Goal: Information Seeking & Learning: Learn about a topic

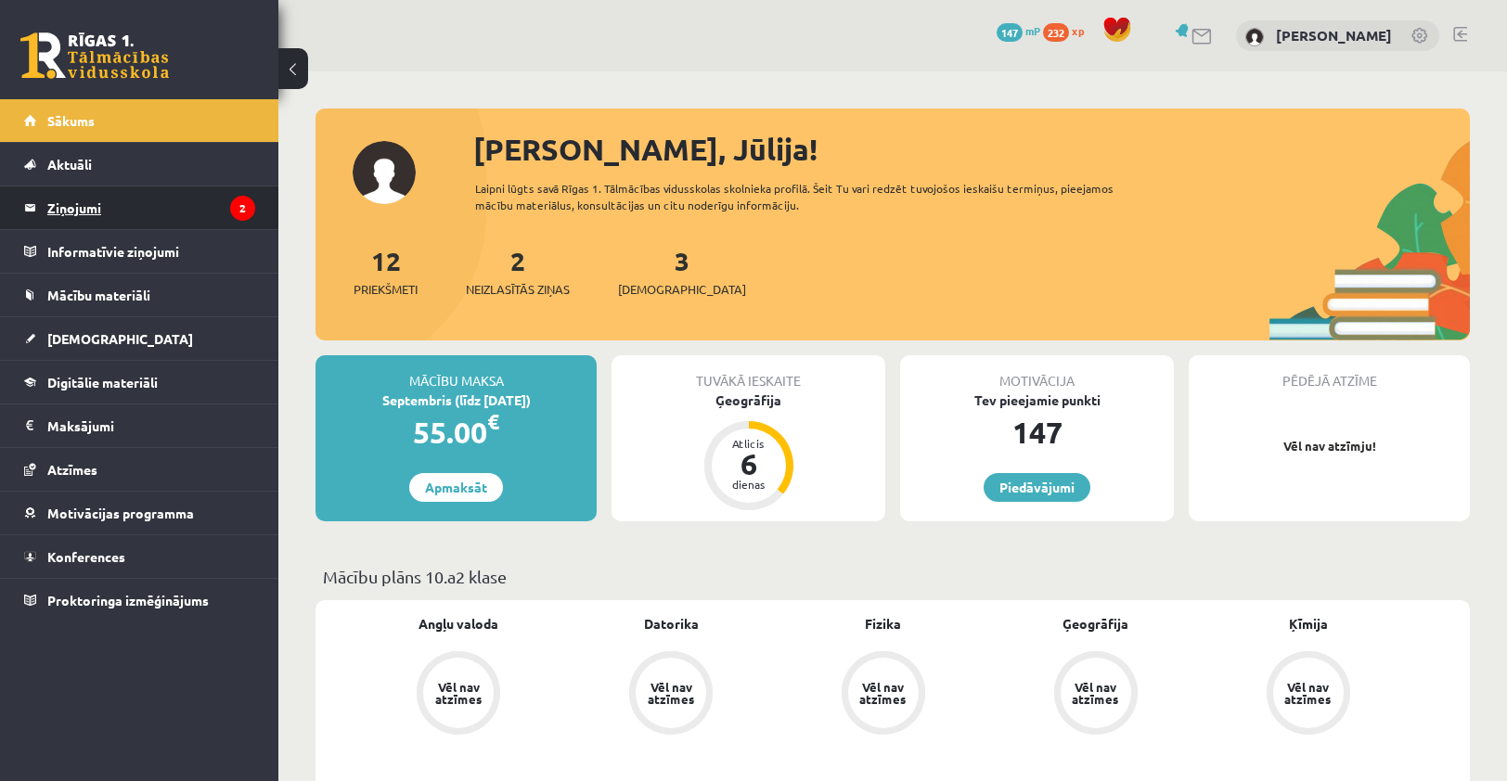
click at [199, 216] on legend "Ziņojumi 2" at bounding box center [151, 208] width 208 height 43
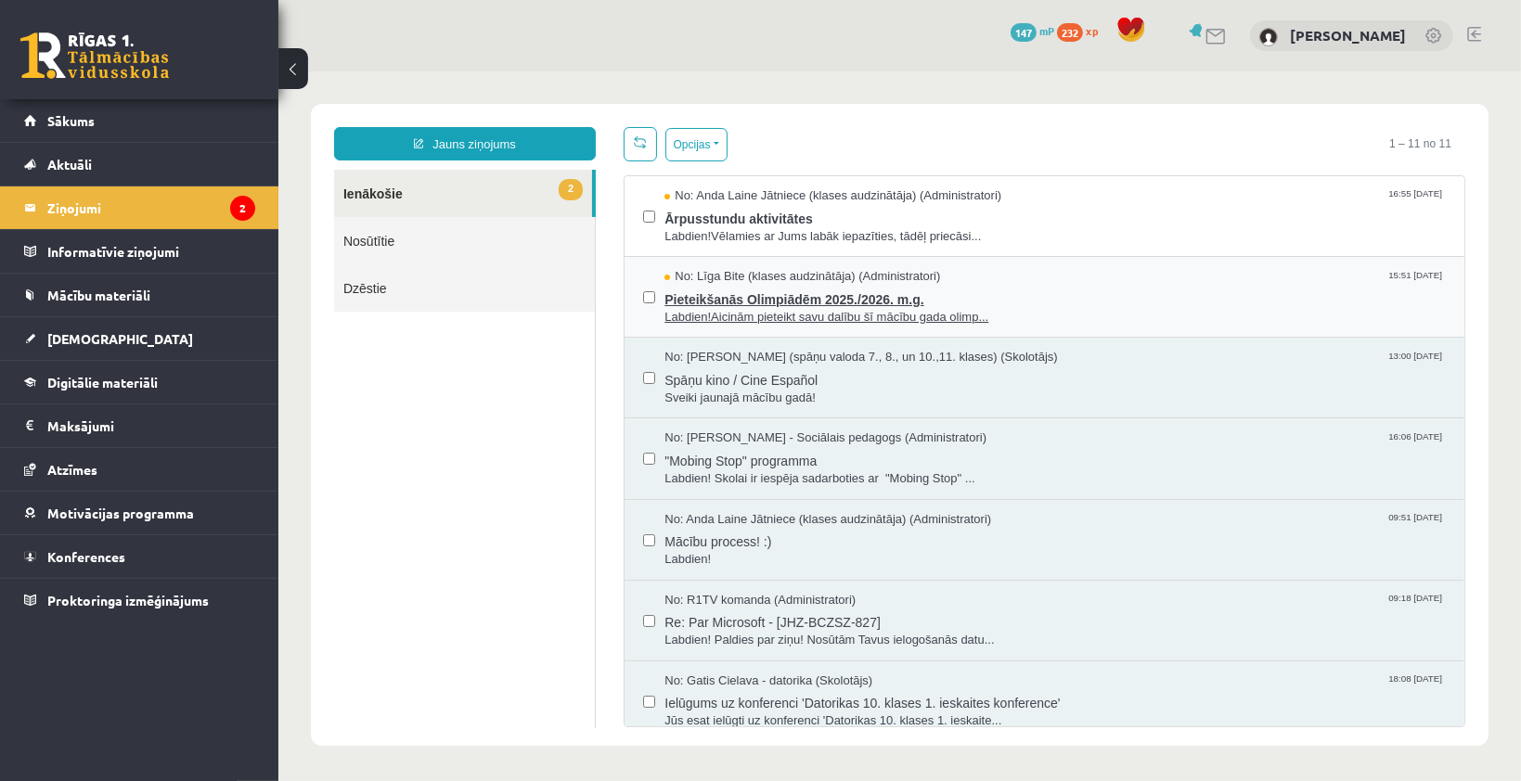
click at [957, 303] on span "Pieteikšanās Olimpiādēm 2025./2026. m.g." at bounding box center [1054, 296] width 781 height 23
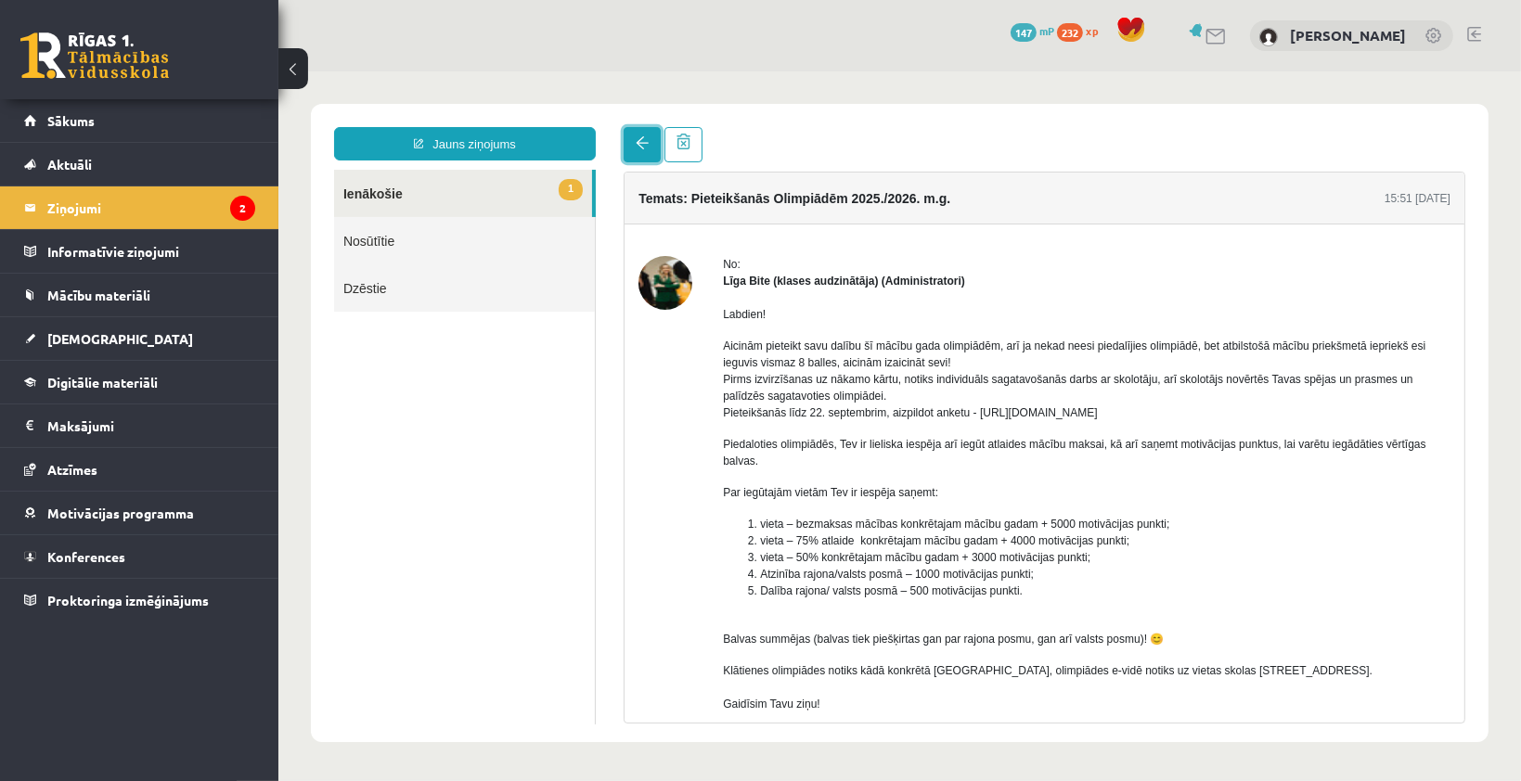
click at [638, 143] on span at bounding box center [641, 141] width 13 height 13
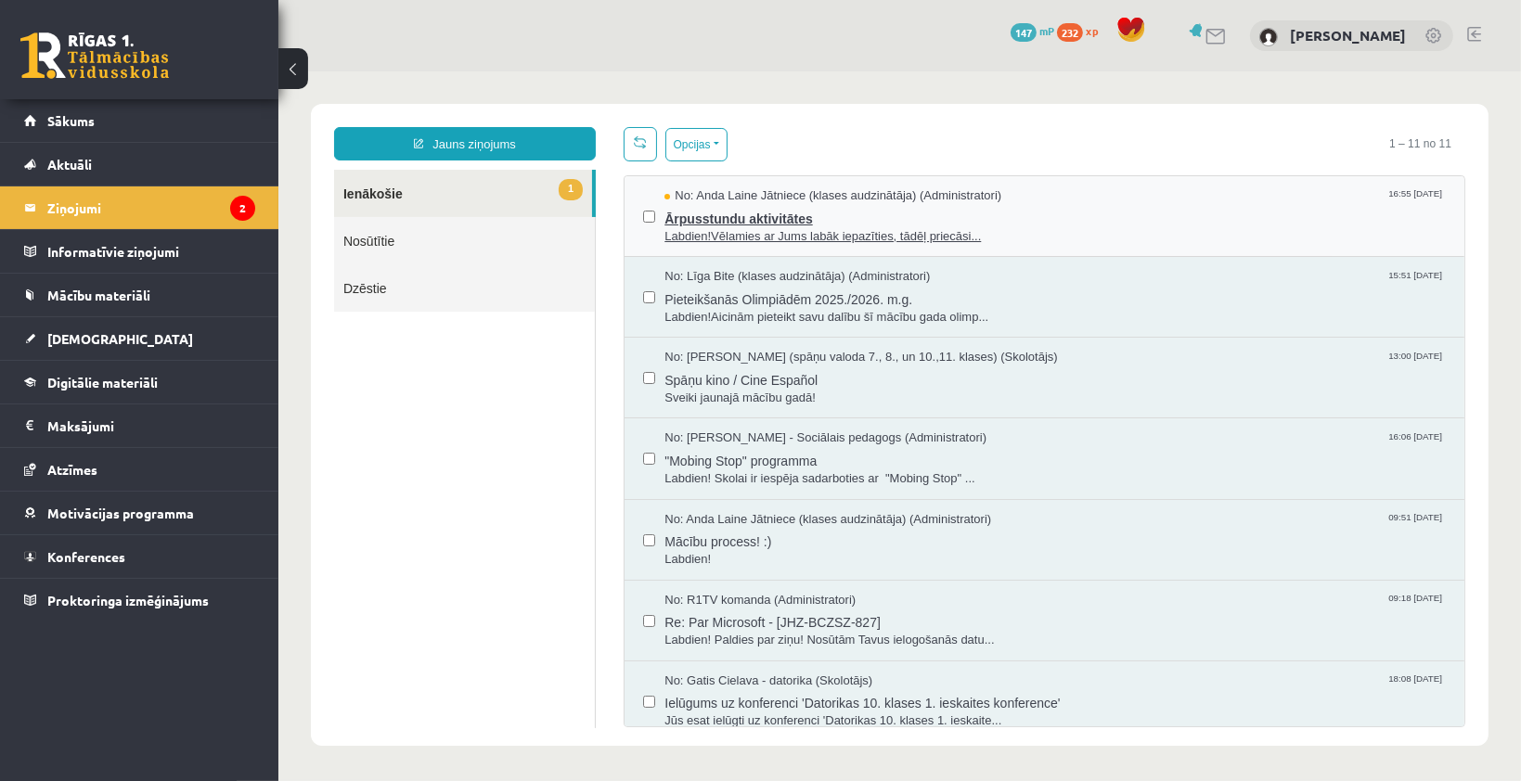
click at [704, 206] on span "Ārpusstundu aktivitātes" at bounding box center [1054, 215] width 781 height 23
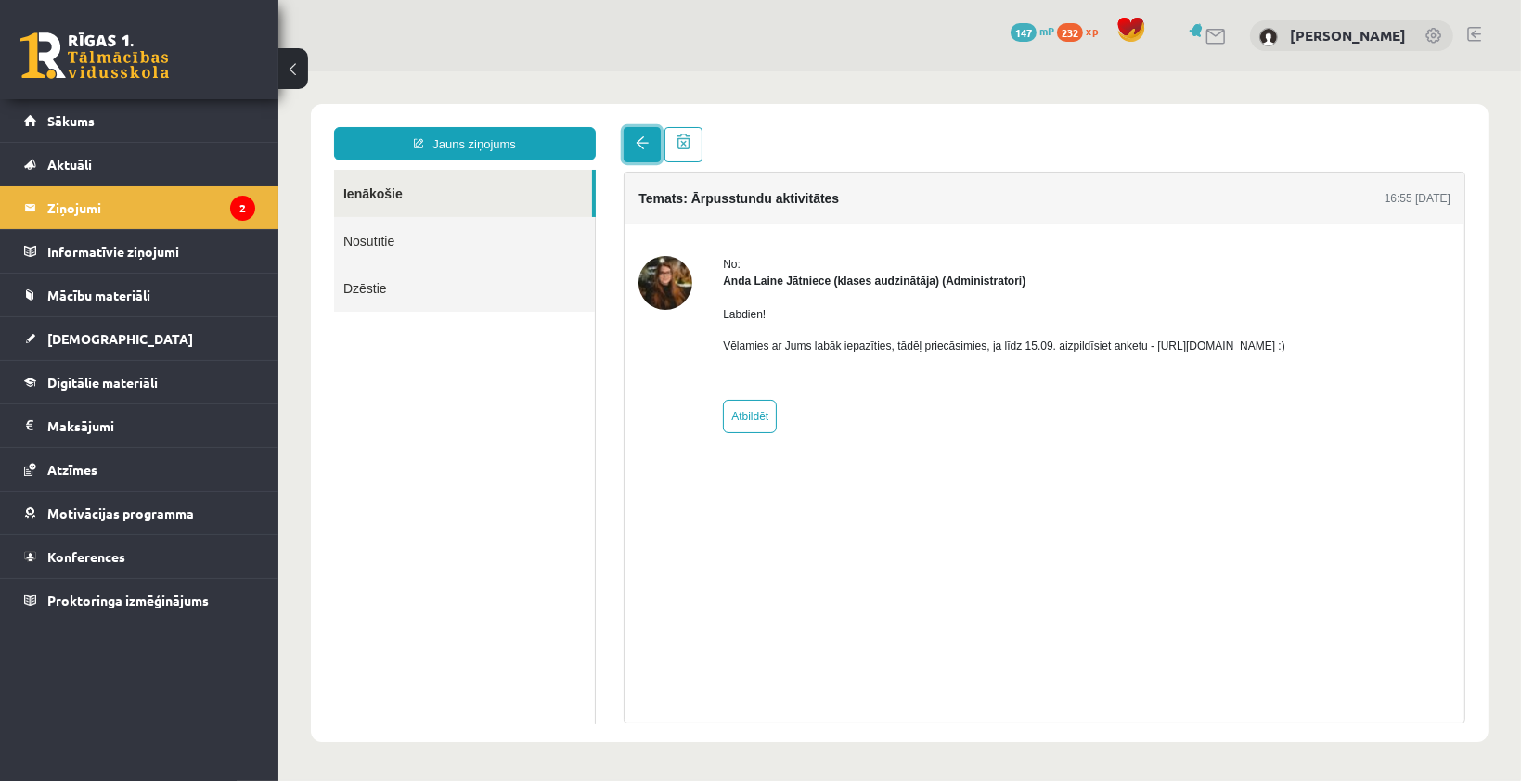
click at [632, 146] on link at bounding box center [641, 143] width 37 height 35
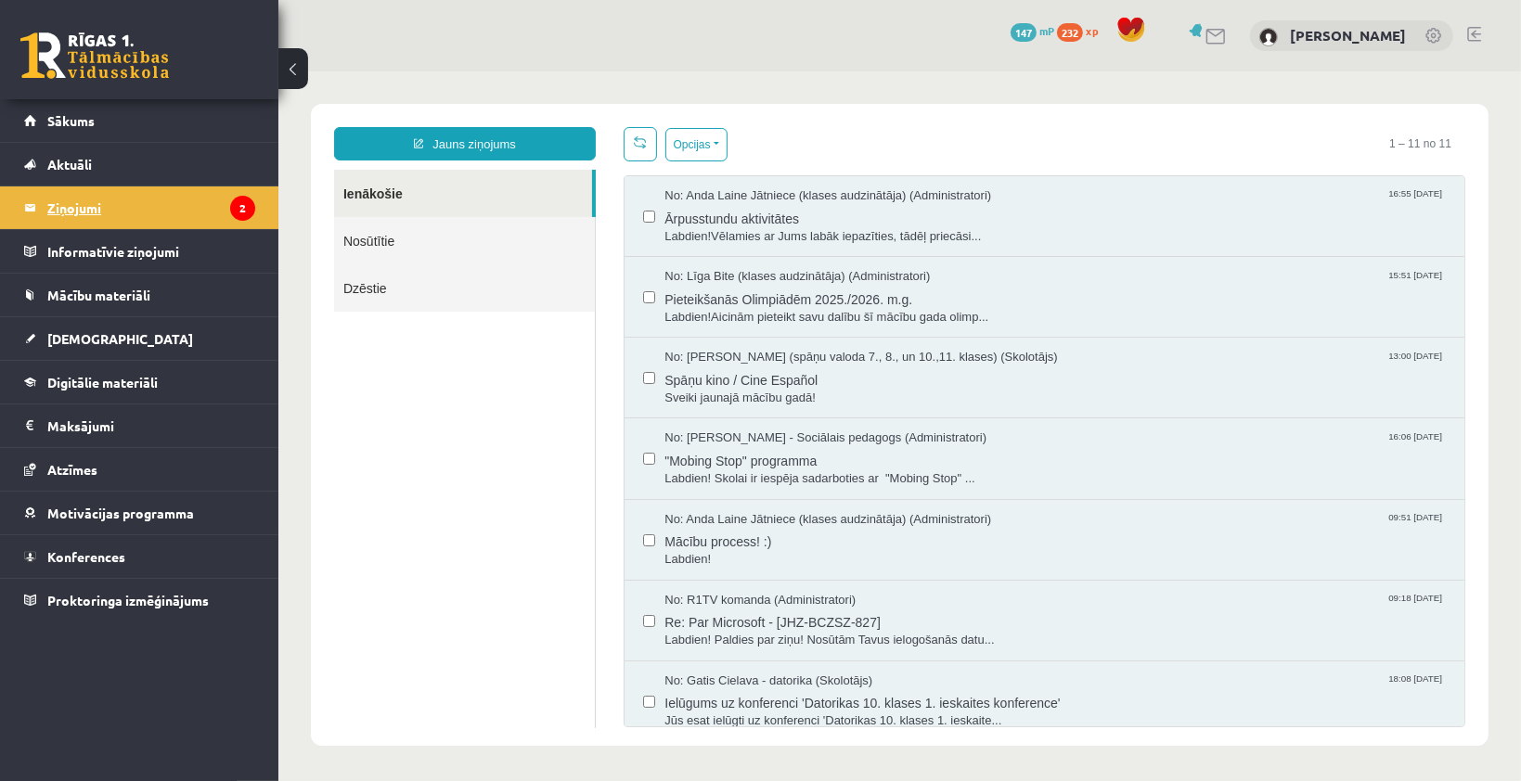
click at [143, 208] on legend "Ziņojumi 2" at bounding box center [151, 208] width 208 height 43
click at [807, 213] on span "Ārpusstundu aktivitātes" at bounding box center [1054, 215] width 781 height 23
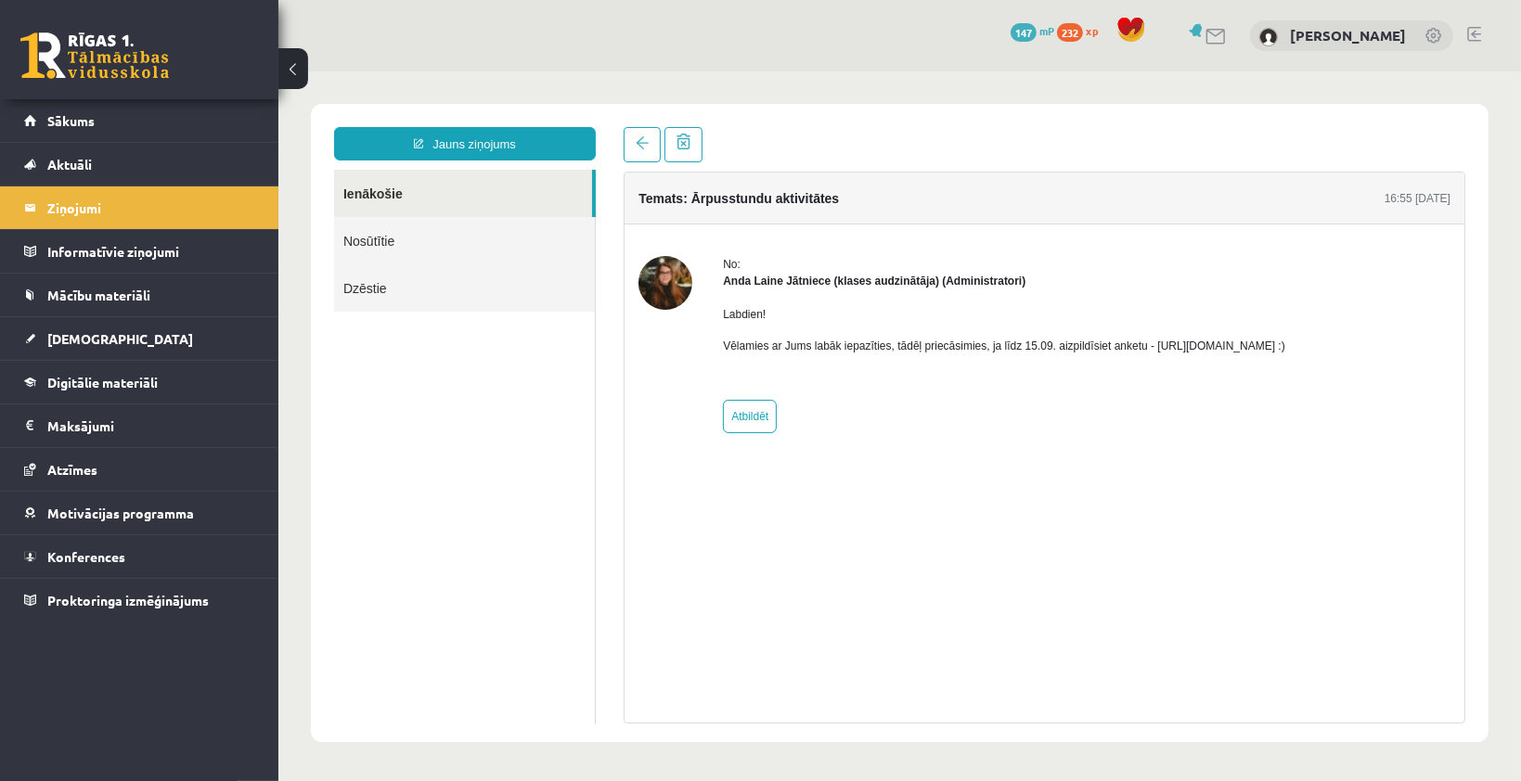
drag, startPoint x: 1143, startPoint y: 344, endPoint x: 1347, endPoint y: 349, distance: 203.3
click at [1284, 349] on p "Vēlamies ar Jums labāk iepazīties, tādēļ priecāsimies, ja līdz 15.09. aizpildīs…" at bounding box center [1003, 345] width 562 height 17
copy p "https://forms.gle/mVxkUEapGFxHM7hU7"
click at [91, 110] on link "Sākums" at bounding box center [139, 120] width 231 height 43
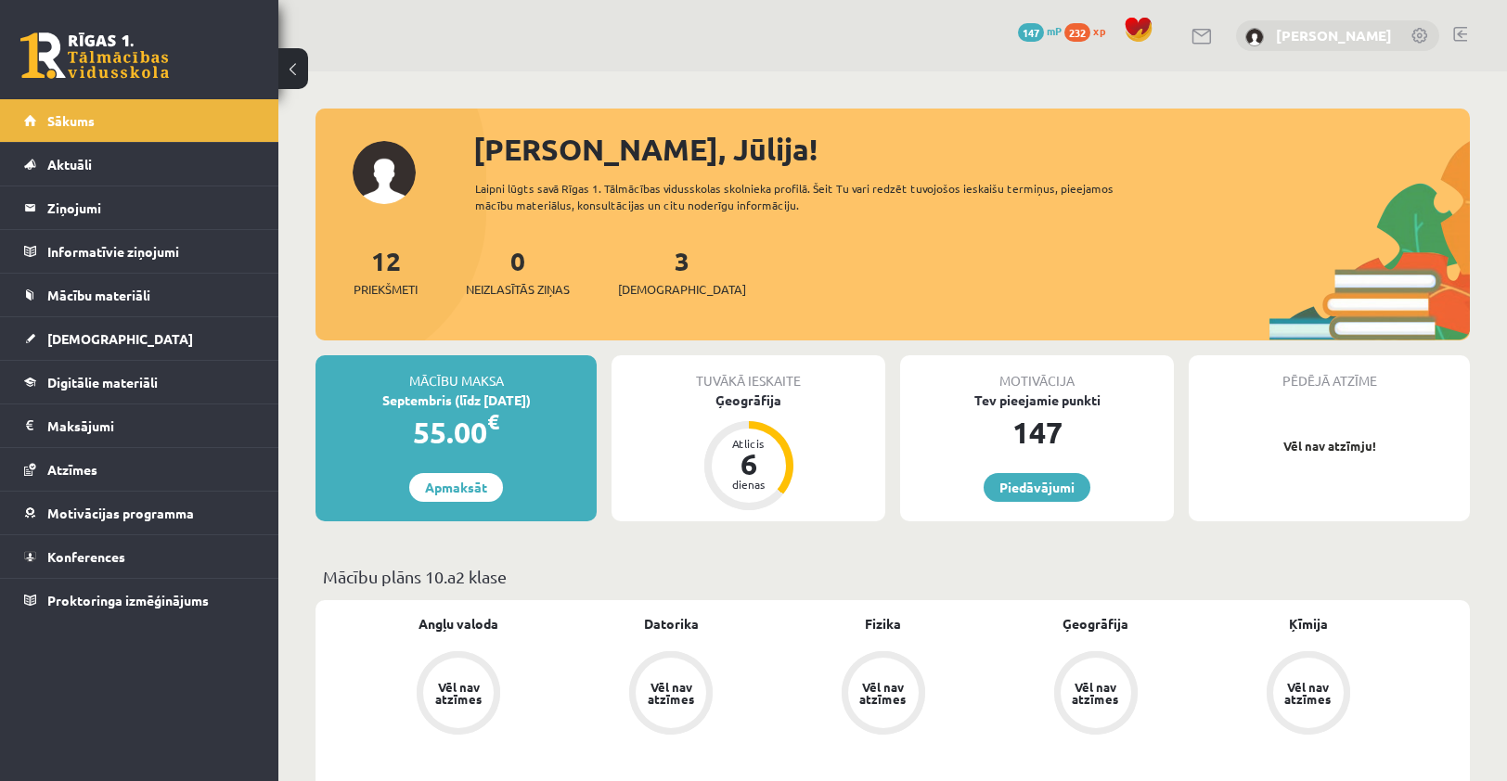
click at [1370, 39] on link "[PERSON_NAME]" at bounding box center [1334, 35] width 116 height 19
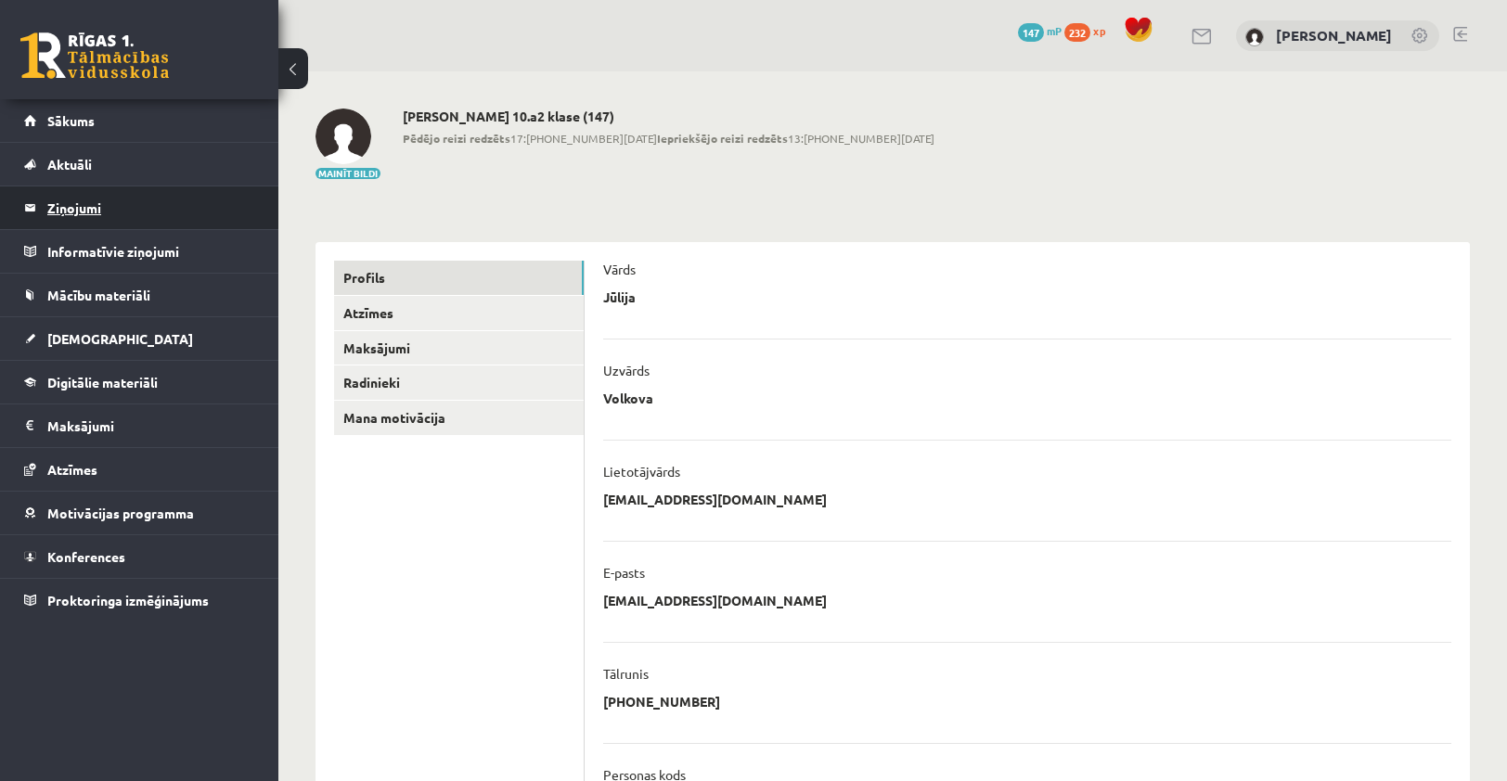
click at [66, 191] on legend "Ziņojumi 0" at bounding box center [151, 208] width 208 height 43
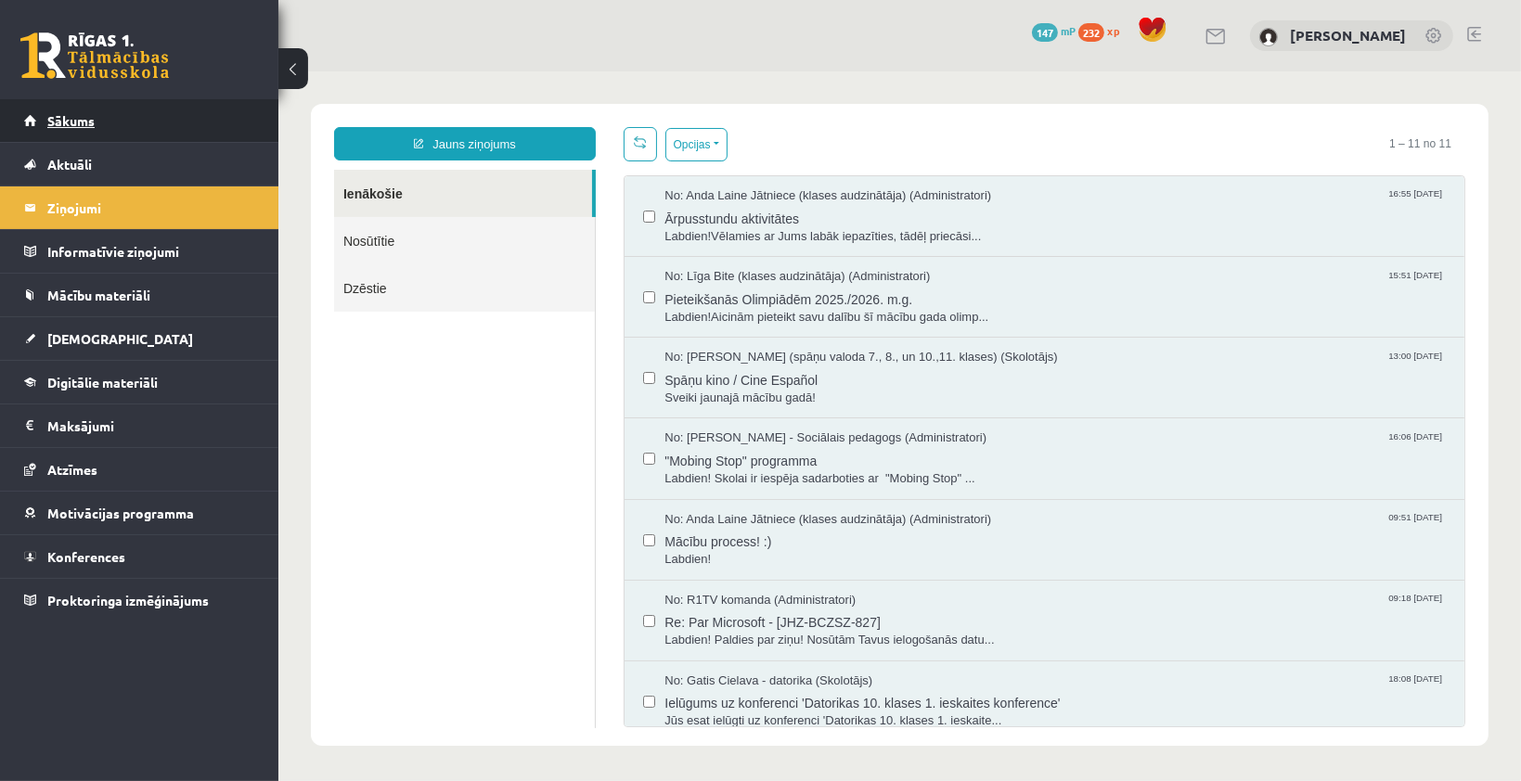
click at [86, 116] on span "Sākums" at bounding box center [70, 120] width 47 height 17
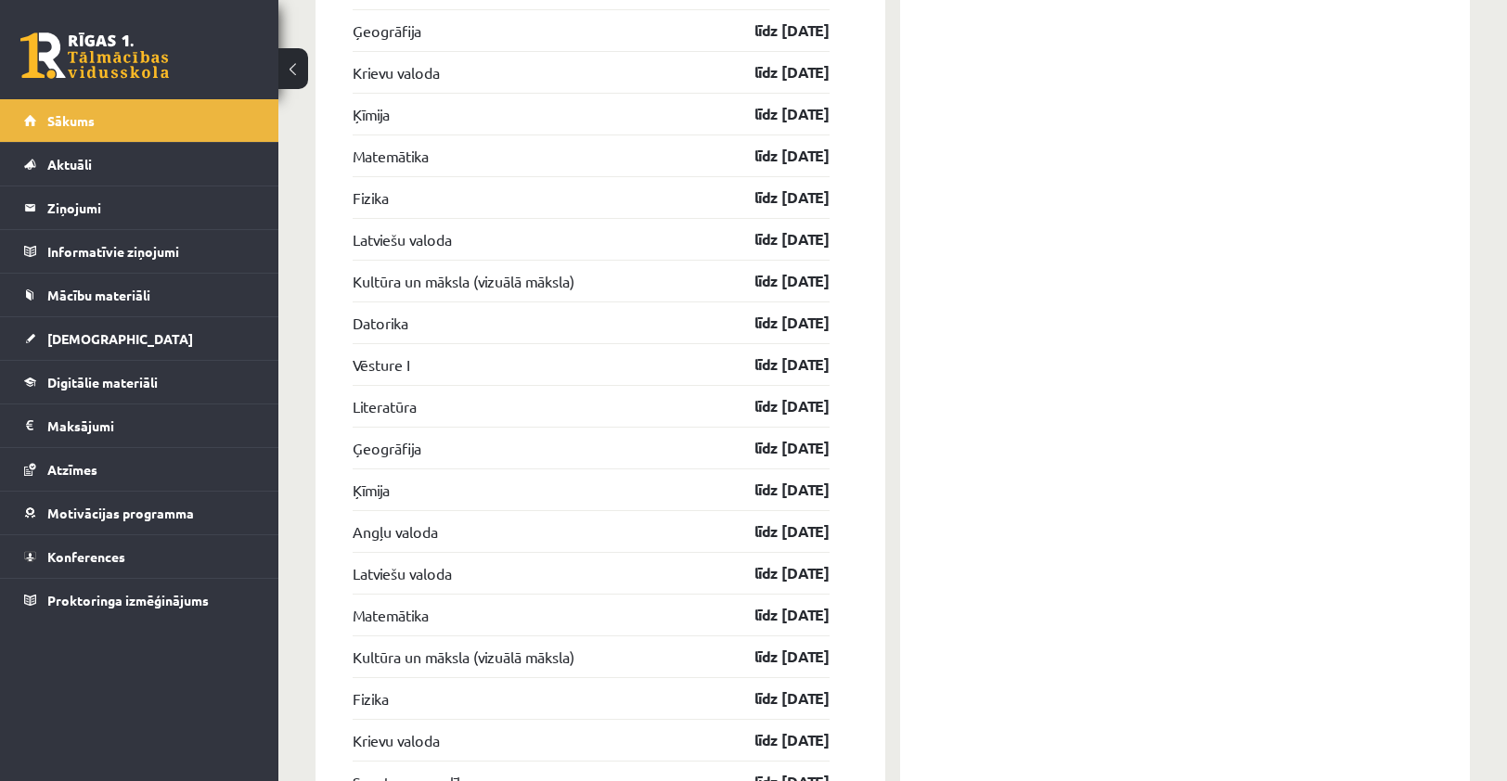
scroll to position [3428, 0]
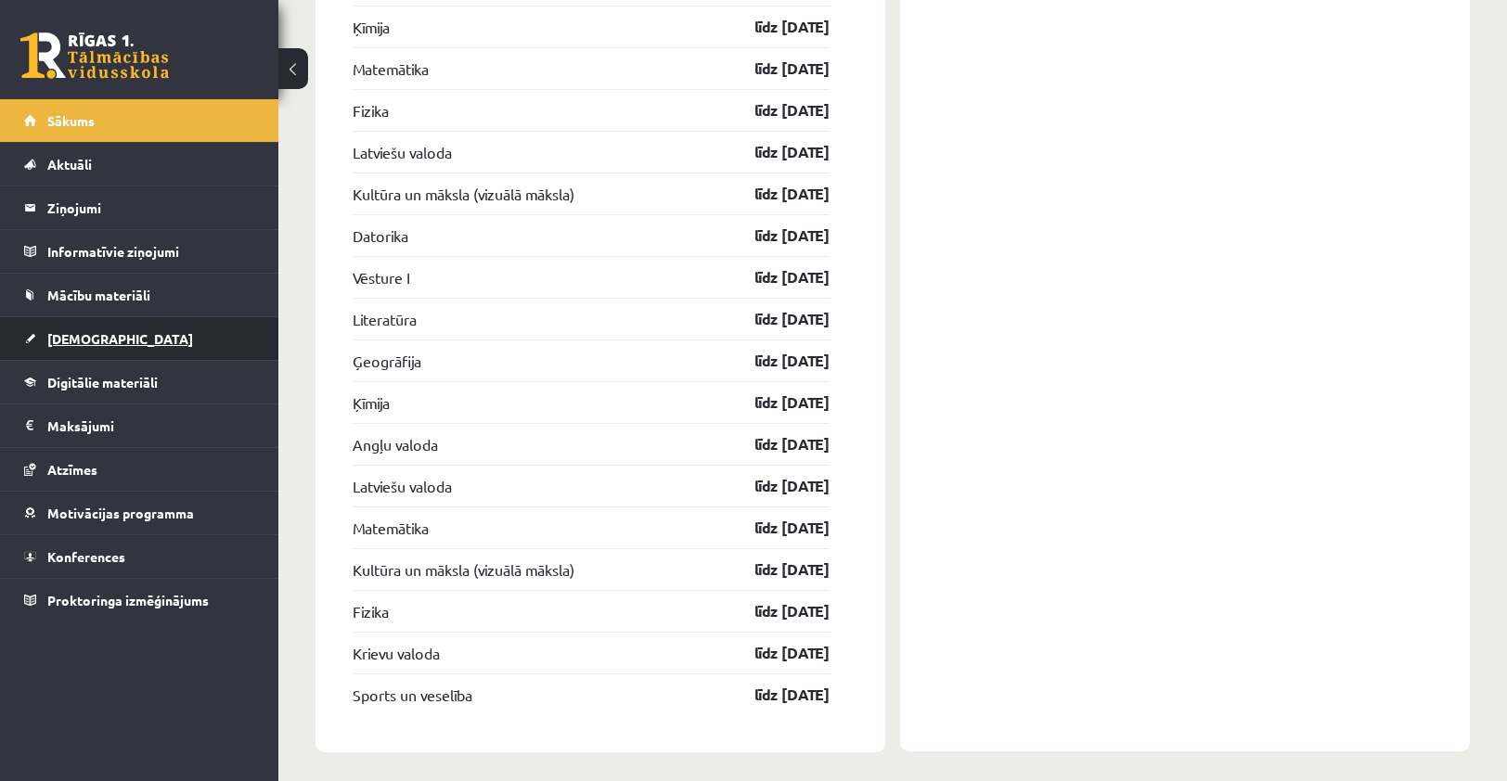
click at [85, 319] on link "[DEMOGRAPHIC_DATA]" at bounding box center [139, 338] width 231 height 43
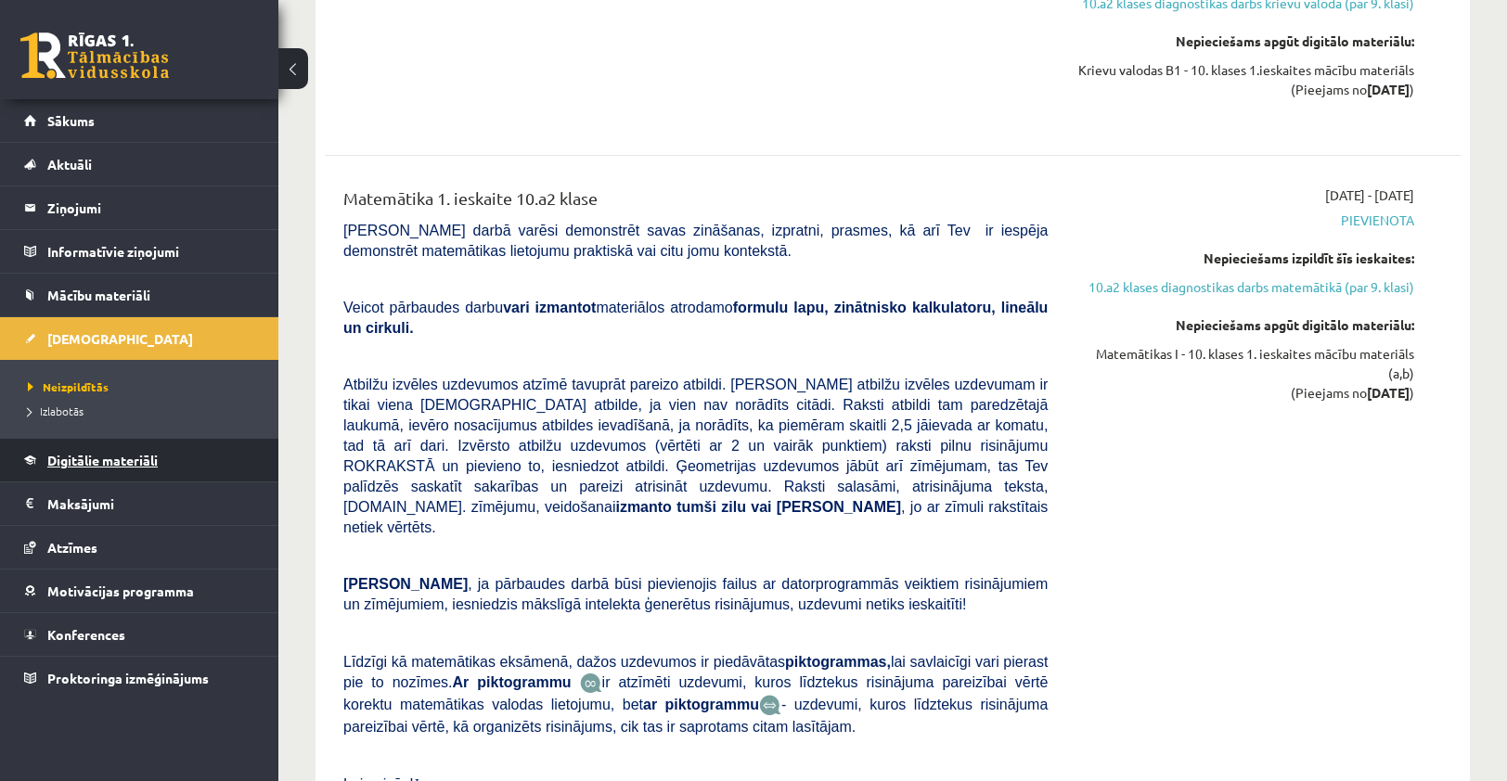
click at [97, 469] on link "Digitālie materiāli" at bounding box center [139, 460] width 231 height 43
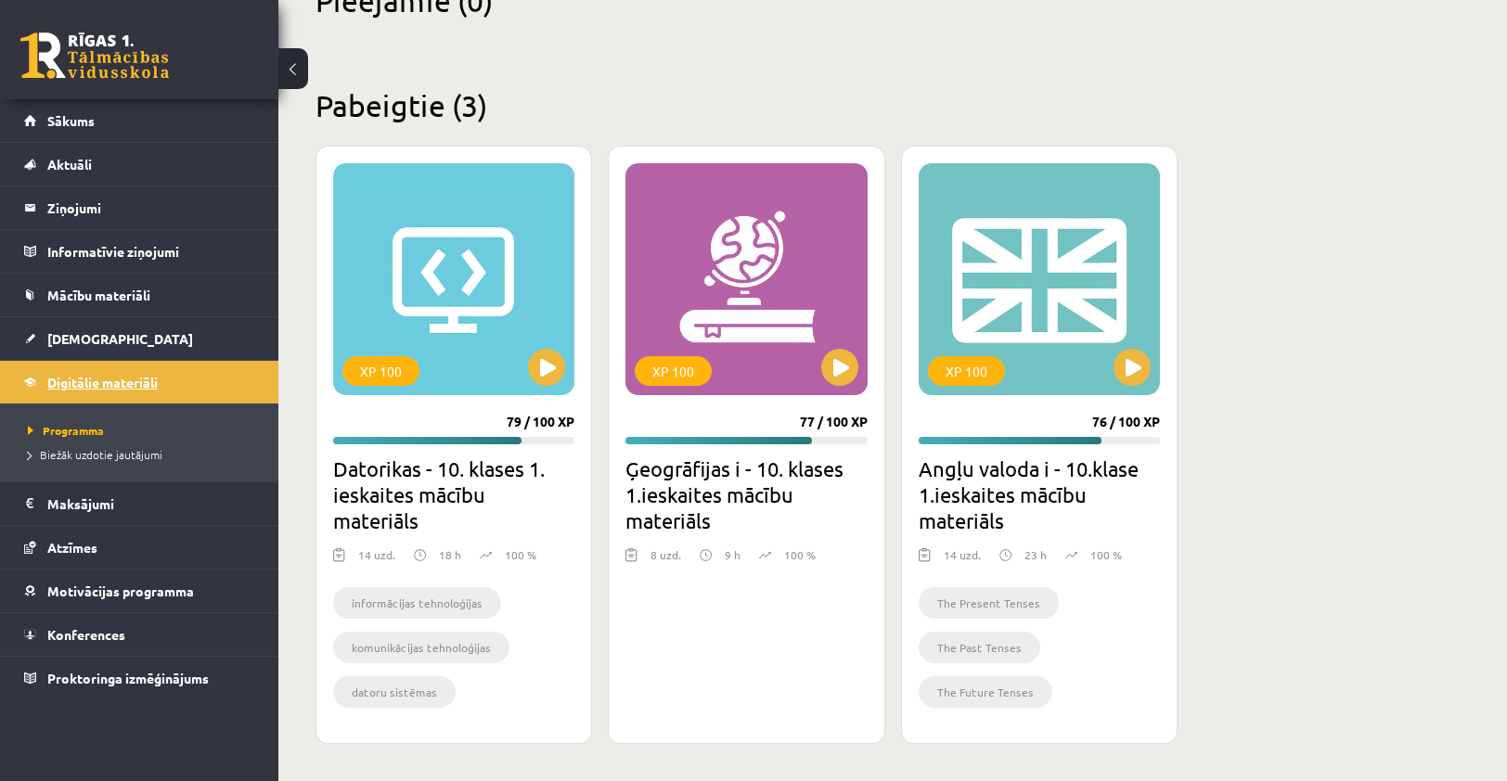
scroll to position [487, 0]
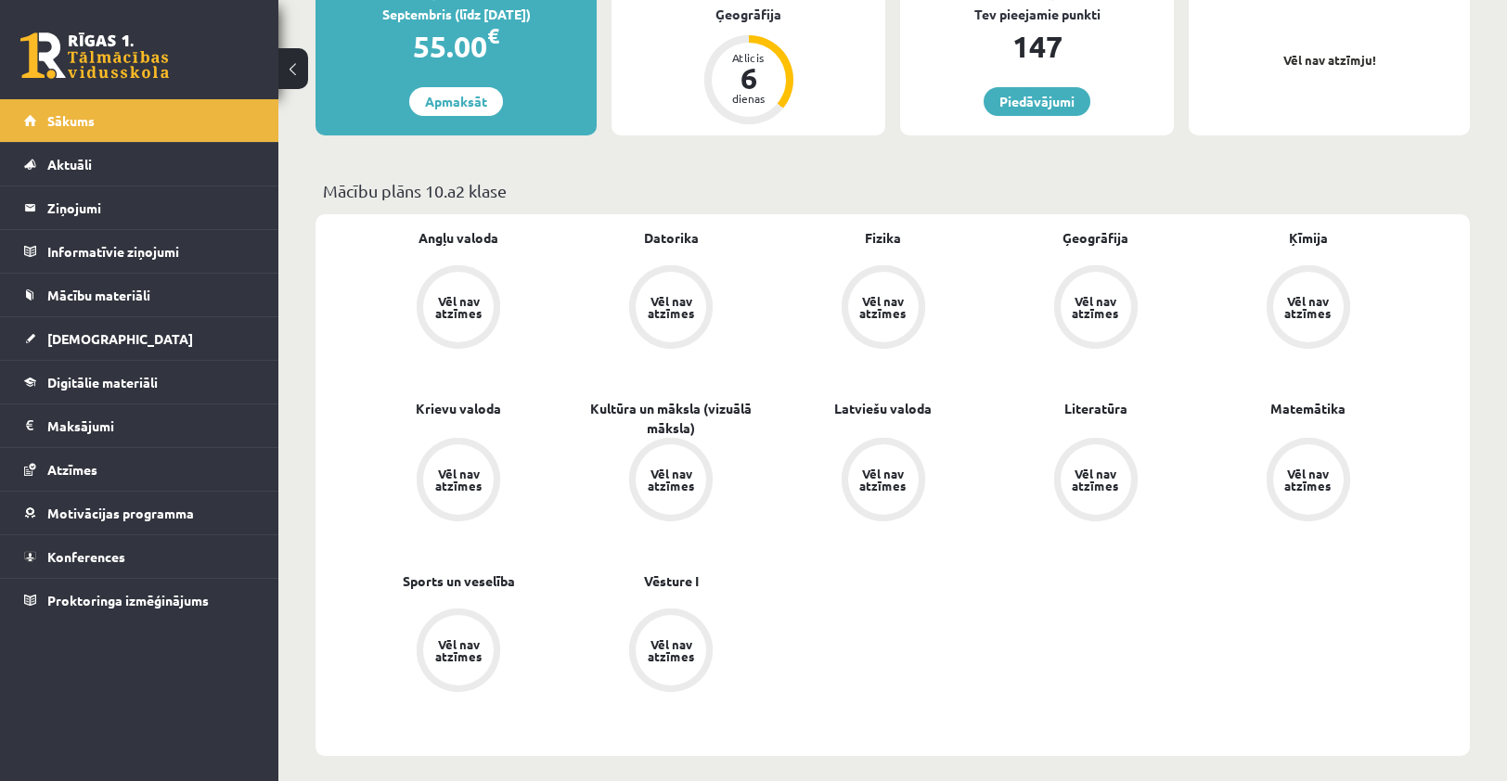
scroll to position [186, 0]
